Goal: Communication & Community: Connect with others

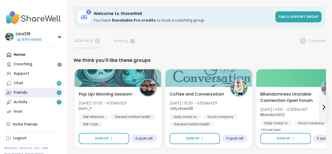
click at [22, 92] on div "Friends 1" at bounding box center [21, 92] width 14 height 5
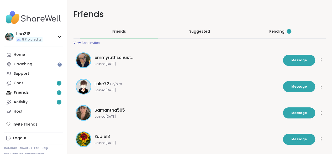
click at [269, 29] on div "Pending 1" at bounding box center [280, 31] width 22 height 5
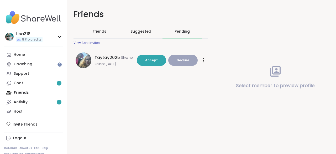
click at [203, 61] on icon at bounding box center [203, 60] width 1 height 4
click at [190, 82] on div "Restrict Member" at bounding box center [185, 85] width 37 height 12
click at [181, 60] on span "Decline" at bounding box center [183, 60] width 13 height 5
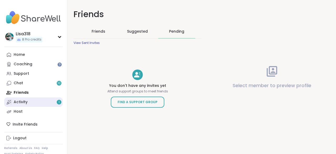
click at [26, 102] on div "Activity 1" at bounding box center [21, 101] width 14 height 5
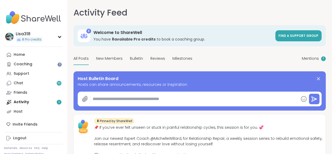
click at [212, 65] on div "All Posts New Members Bulletin Reviews Milestones Mentions 1" at bounding box center [200, 59] width 252 height 12
click at [302, 60] on span "Mentions" at bounding box center [310, 59] width 17 height 6
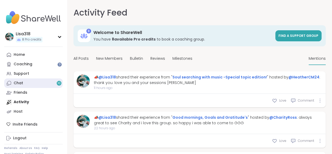
click at [34, 84] on link "Chat 10" at bounding box center [33, 82] width 59 height 9
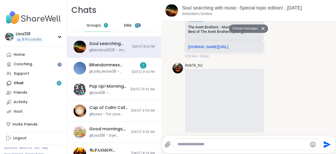
scroll to position [4475, 0]
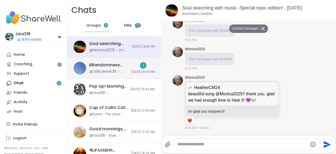
click at [100, 71] on div "@JollyJessie38 - [URL][DOMAIN_NAME]" at bounding box center [108, 71] width 39 height 5
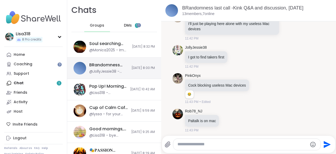
scroll to position [4835, 0]
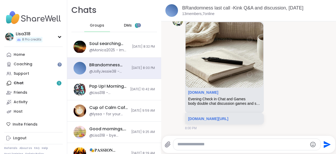
click at [128, 25] on span "DMs" at bounding box center [128, 25] width 8 height 5
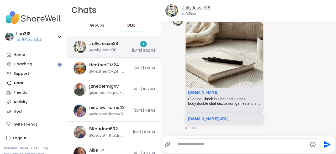
click at [117, 44] on div "JollyJessie38" at bounding box center [103, 44] width 29 height 6
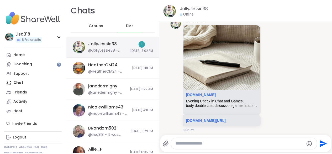
scroll to position [2531, 0]
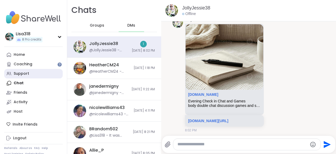
click at [19, 72] on div "Support" at bounding box center [21, 73] width 15 height 5
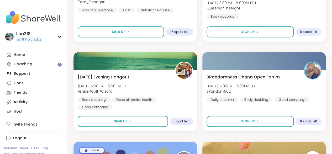
scroll to position [1122, 0]
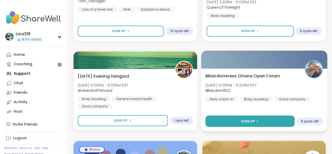
click at [250, 121] on span "Sign Up" at bounding box center [248, 120] width 14 height 5
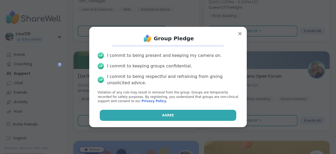
click at [210, 117] on button "Agree" at bounding box center [168, 114] width 137 height 11
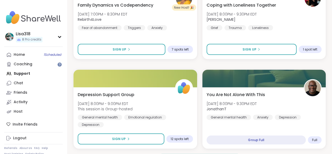
scroll to position [1566, 0]
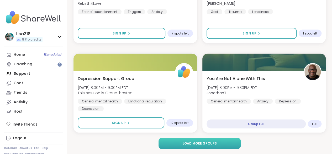
click at [187, 143] on span "Load more groups" at bounding box center [199, 143] width 34 height 5
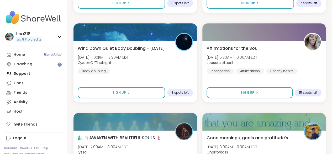
scroll to position [2042, 0]
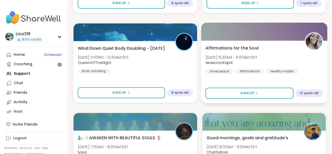
click at [272, 65] on div "Affirmations for the Soul [DATE] 5:30AM - 6:00AM EDT seasonzofapril Inner peace…" at bounding box center [263, 59] width 117 height 29
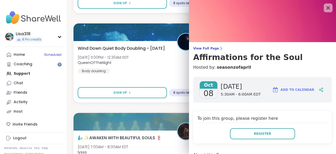
click at [325, 10] on icon at bounding box center [328, 7] width 7 height 7
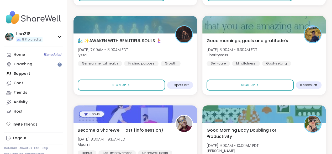
scroll to position [2139, 0]
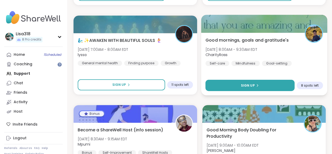
click at [266, 88] on button "Sign Up" at bounding box center [249, 85] width 89 height 11
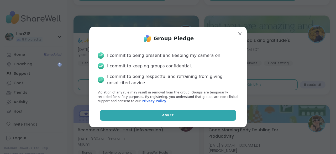
click at [225, 114] on button "Agree" at bounding box center [168, 114] width 137 height 11
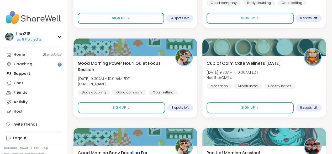
scroll to position [2295, 0]
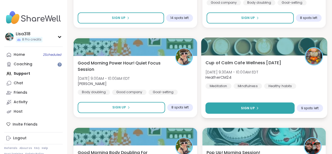
click at [234, 104] on button "Sign Up" at bounding box center [249, 107] width 89 height 11
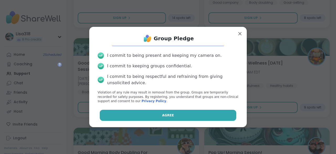
click at [222, 113] on button "Agree" at bounding box center [168, 114] width 137 height 11
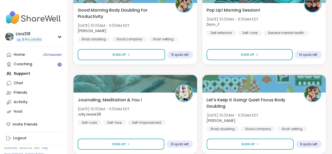
scroll to position [2438, 0]
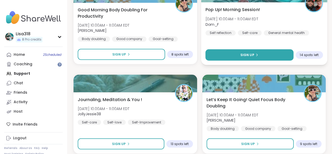
click at [253, 54] on span "Sign Up" at bounding box center [247, 54] width 14 height 5
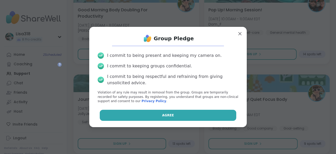
click at [195, 117] on button "Agree" at bounding box center [168, 114] width 137 height 11
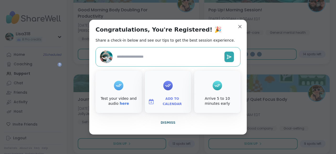
type textarea "*"
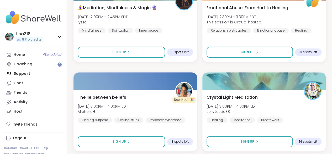
scroll to position [3173, 0]
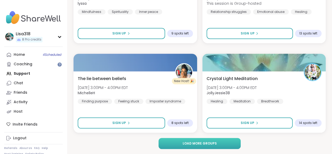
click at [191, 140] on button "Load more groups" at bounding box center [200, 143] width 82 height 11
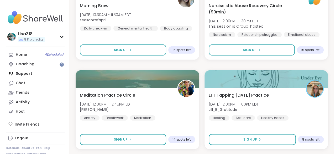
scroll to position [4765, 0]
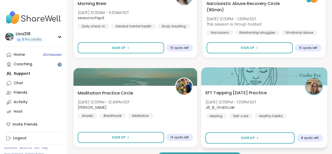
click at [203, 96] on div "EFT Tapping [DATE] Practice [DATE] 12:00PM - 1:00PM EDT Jill_B_Gratitude Healin…" at bounding box center [264, 116] width 126 height 62
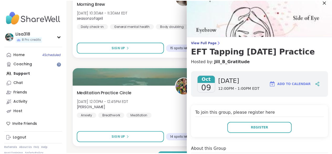
scroll to position [6, 0]
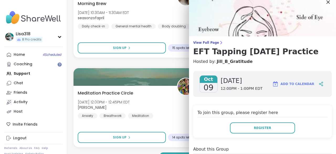
click at [325, 4] on icon at bounding box center [328, 2] width 7 height 7
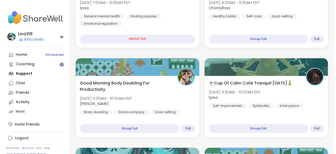
scroll to position [0, 0]
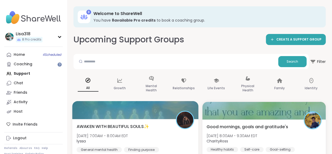
click at [187, 119] on img at bounding box center [185, 119] width 17 height 17
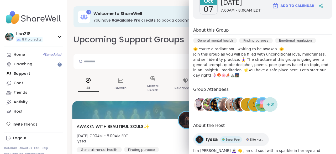
scroll to position [116, 0]
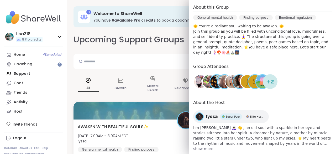
click at [200, 110] on div "lyssa Super Peer Elite Host" at bounding box center [231, 116] width 76 height 13
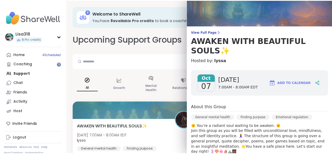
scroll to position [0, 0]
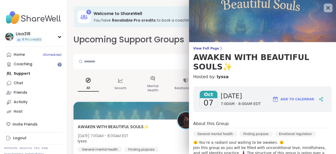
click at [325, 9] on icon at bounding box center [328, 7] width 7 height 7
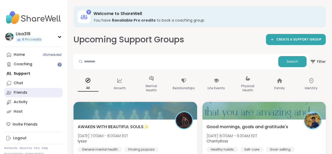
click at [28, 94] on link "Friends" at bounding box center [33, 92] width 59 height 9
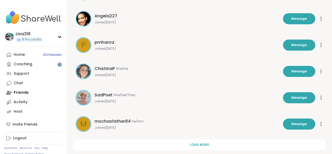
scroll to position [183, 0]
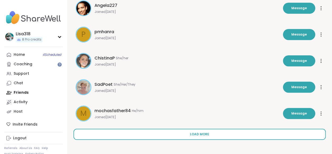
click at [190, 133] on span "Load more" at bounding box center [199, 134] width 19 height 5
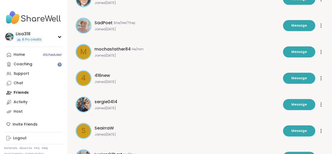
scroll to position [250, 0]
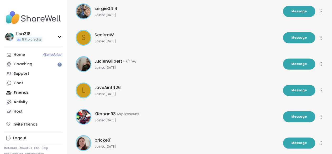
click at [319, 86] on div at bounding box center [321, 90] width 5 height 8
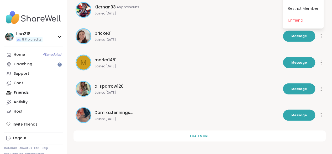
scroll to position [446, 0]
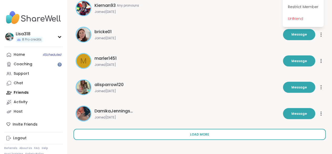
click at [190, 134] on span "Load more" at bounding box center [199, 134] width 19 height 5
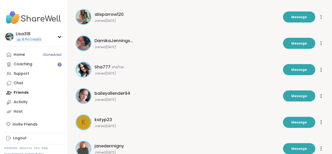
scroll to position [516, 0]
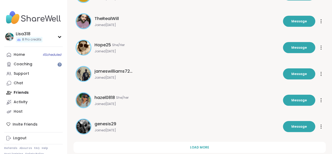
scroll to position [708, 0]
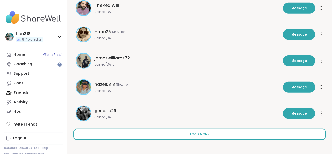
click at [190, 133] on span "Load more" at bounding box center [199, 134] width 19 height 5
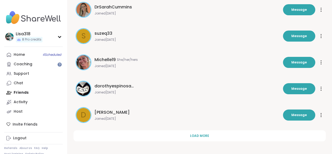
scroll to position [971, 0]
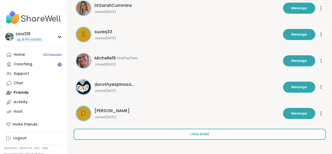
click at [150, 132] on button "Load more" at bounding box center [200, 133] width 252 height 11
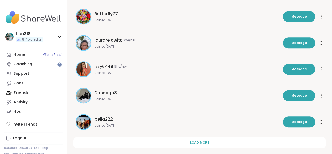
scroll to position [1234, 0]
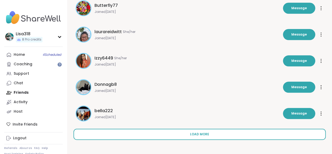
click at [190, 132] on span "Load more" at bounding box center [199, 134] width 19 height 5
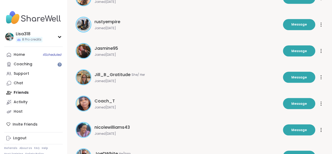
scroll to position [1458, 0]
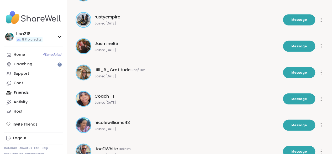
click at [0, 0] on div "Select member to preview profile" at bounding box center [0, 0] width 0 height 0
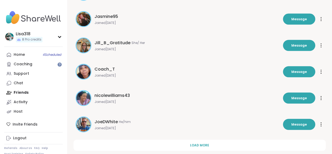
scroll to position [1496, 0]
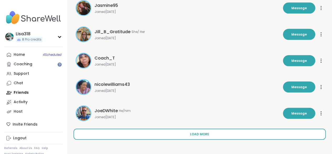
click at [190, 133] on span "Load more" at bounding box center [199, 134] width 19 height 5
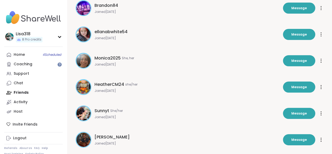
scroll to position [1759, 0]
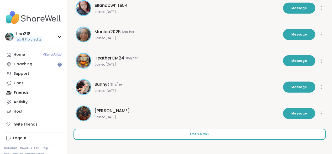
click at [190, 134] on span "Load more" at bounding box center [199, 134] width 19 height 5
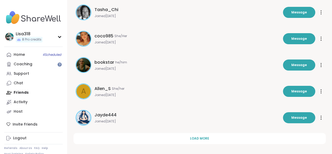
scroll to position [2021, 0]
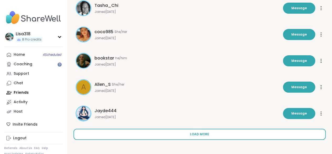
click at [190, 132] on span "Load more" at bounding box center [199, 134] width 19 height 5
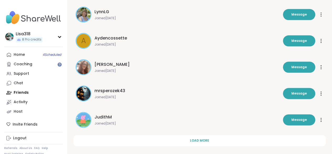
scroll to position [2284, 0]
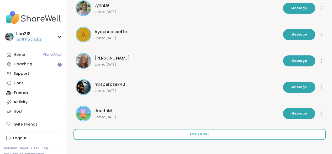
click at [190, 132] on span "Load more" at bounding box center [199, 134] width 19 height 5
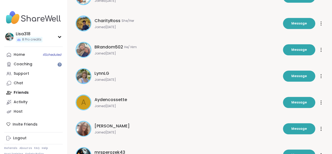
scroll to position [2210, 0]
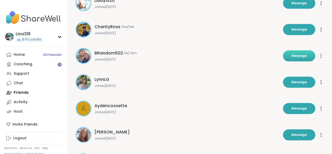
click at [291, 55] on span "Message" at bounding box center [298, 55] width 15 height 5
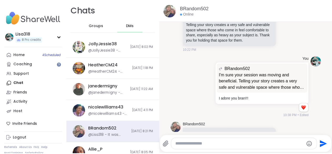
scroll to position [1737, 0]
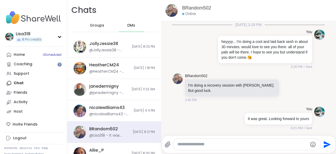
click at [207, 145] on textarea "Type your message" at bounding box center [242, 144] width 130 height 6
type textarea "**********"
drag, startPoint x: 207, startPoint y: 145, endPoint x: 19, endPoint y: 72, distance: 202.5
click at [19, 72] on div "Support" at bounding box center [21, 73] width 15 height 5
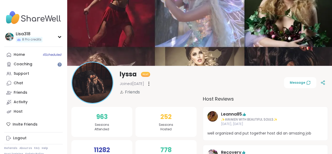
click at [97, 86] on img at bounding box center [92, 82] width 40 height 40
